Goal: Information Seeking & Learning: Find specific fact

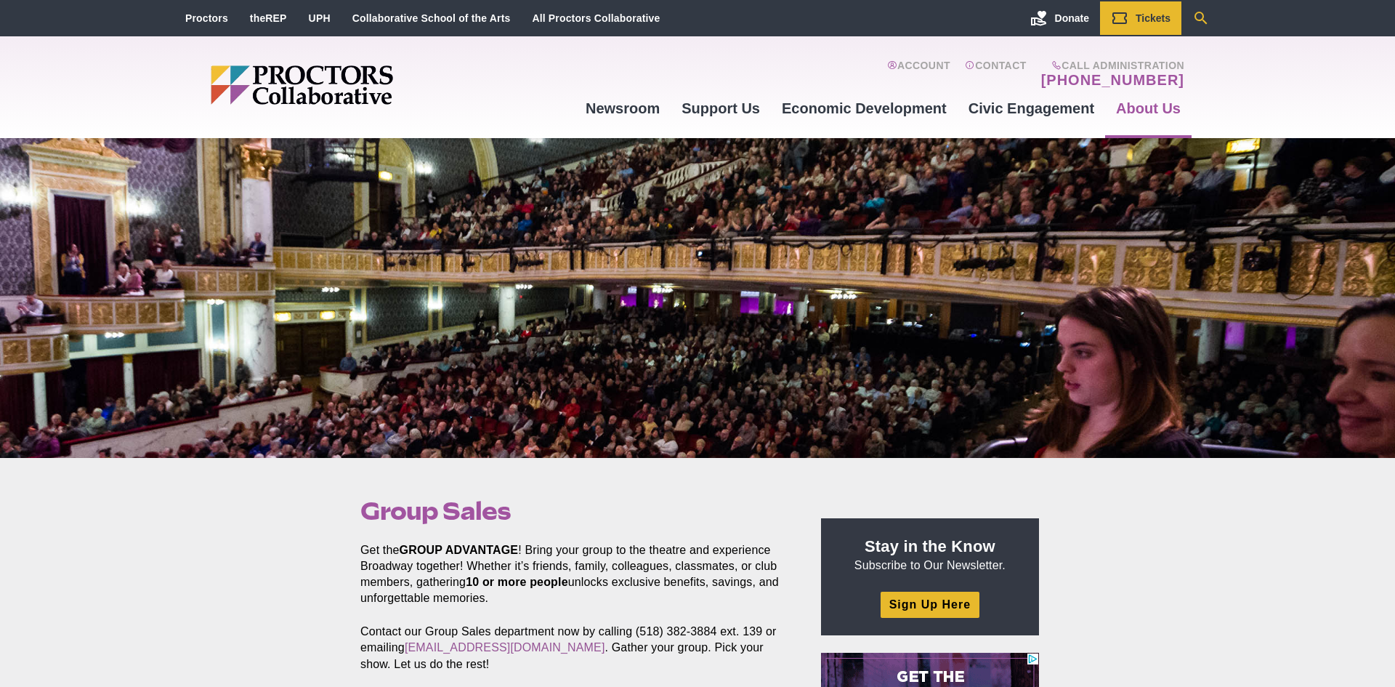
click at [1202, 12] on icon "Search" at bounding box center [1200, 17] width 17 height 17
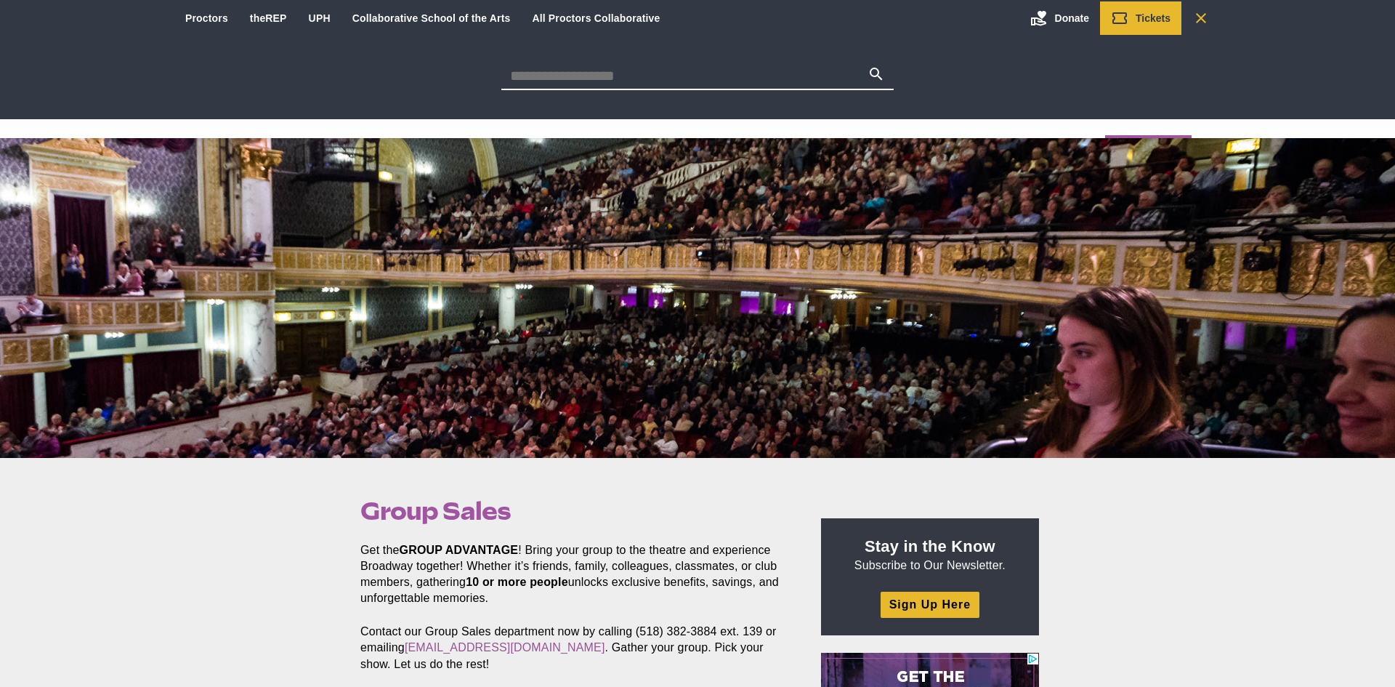
type input "*"
type input "**********"
click at [868, 65] on button "Search" at bounding box center [876, 75] width 17 height 20
